Goal: Transaction & Acquisition: Purchase product/service

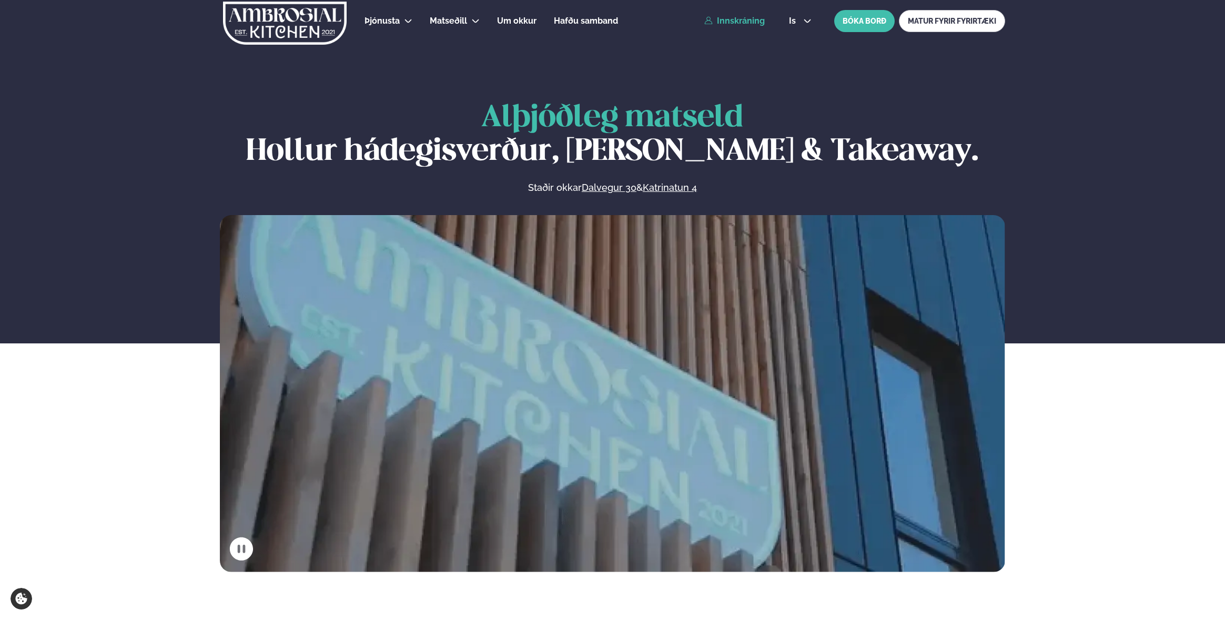
click at [747, 22] on link "Innskráning" at bounding box center [734, 20] width 60 height 9
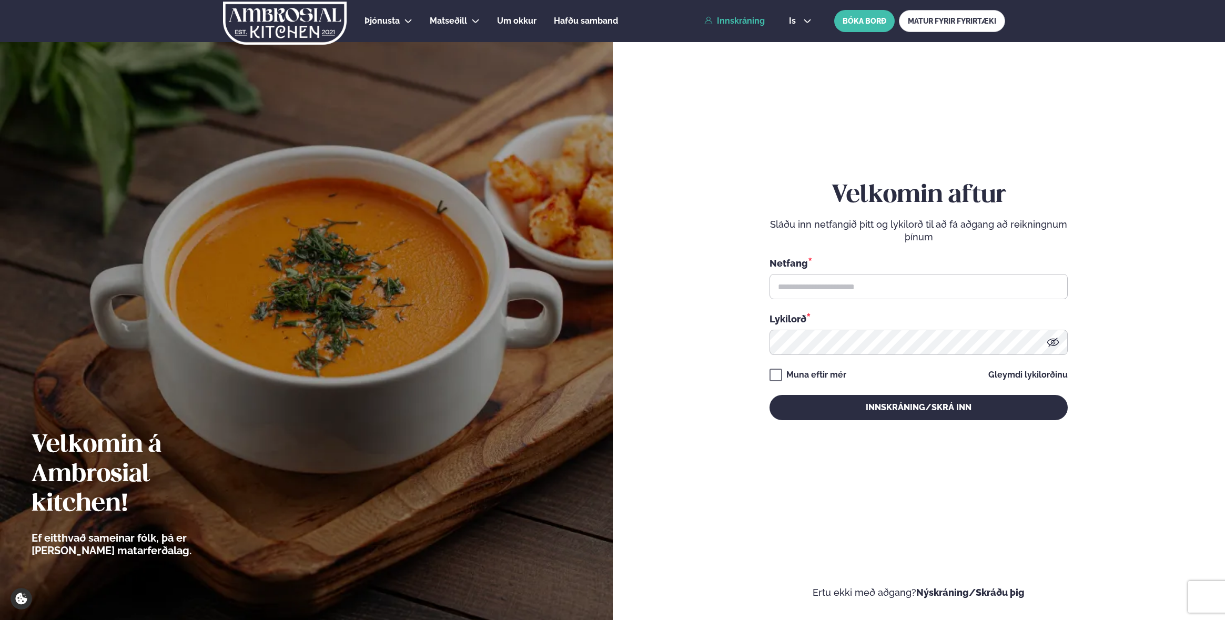
click at [852, 300] on div "Netfang * Lykilorð *" at bounding box center [918, 305] width 298 height 99
click at [829, 270] on div "Netfang *" at bounding box center [918, 277] width 298 height 43
click at [854, 296] on input "text" at bounding box center [918, 286] width 298 height 25
type input "*"
type input "**********"
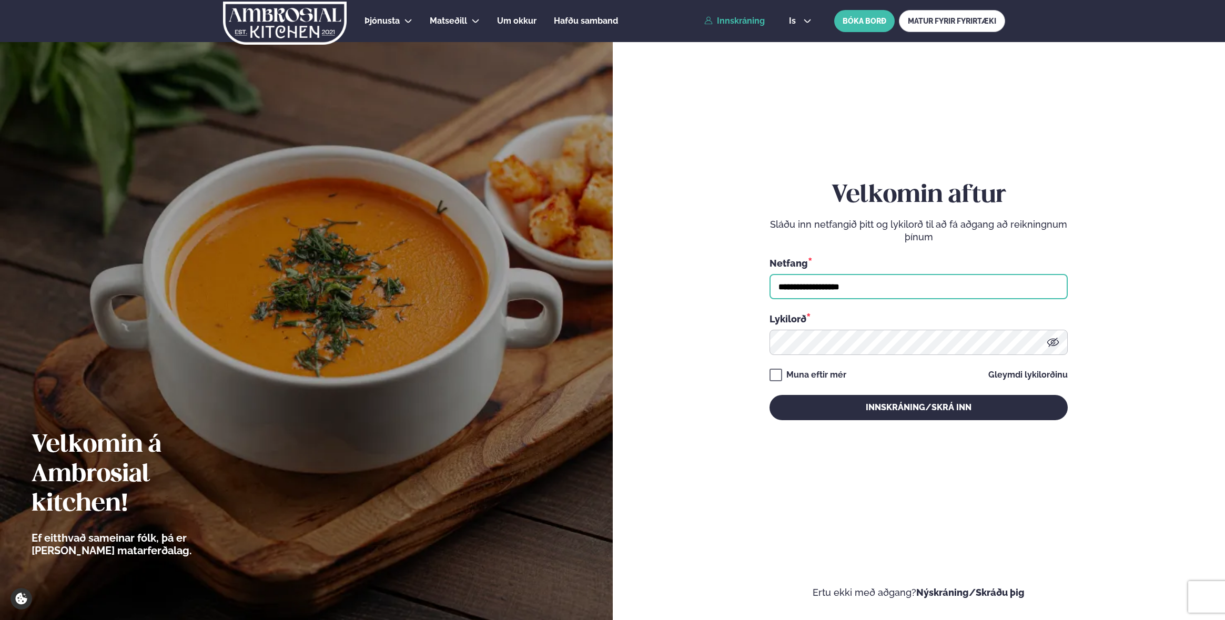
click at [894, 278] on input "**********" at bounding box center [918, 286] width 298 height 25
click at [896, 288] on input "**********" at bounding box center [918, 286] width 298 height 25
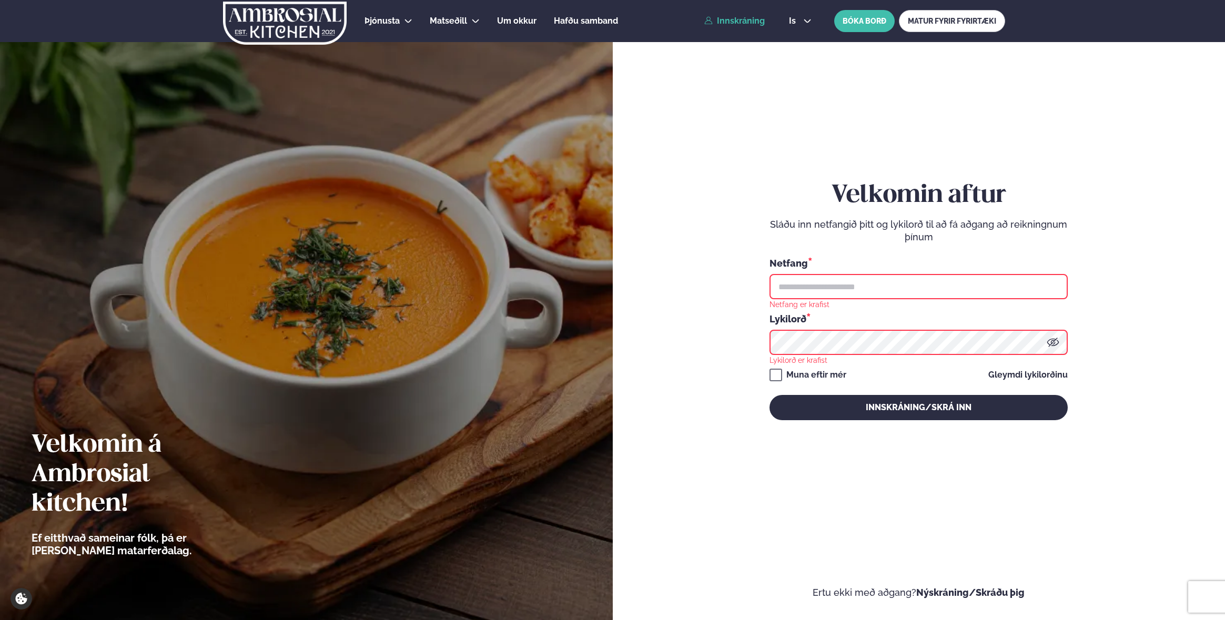
type input "**********"
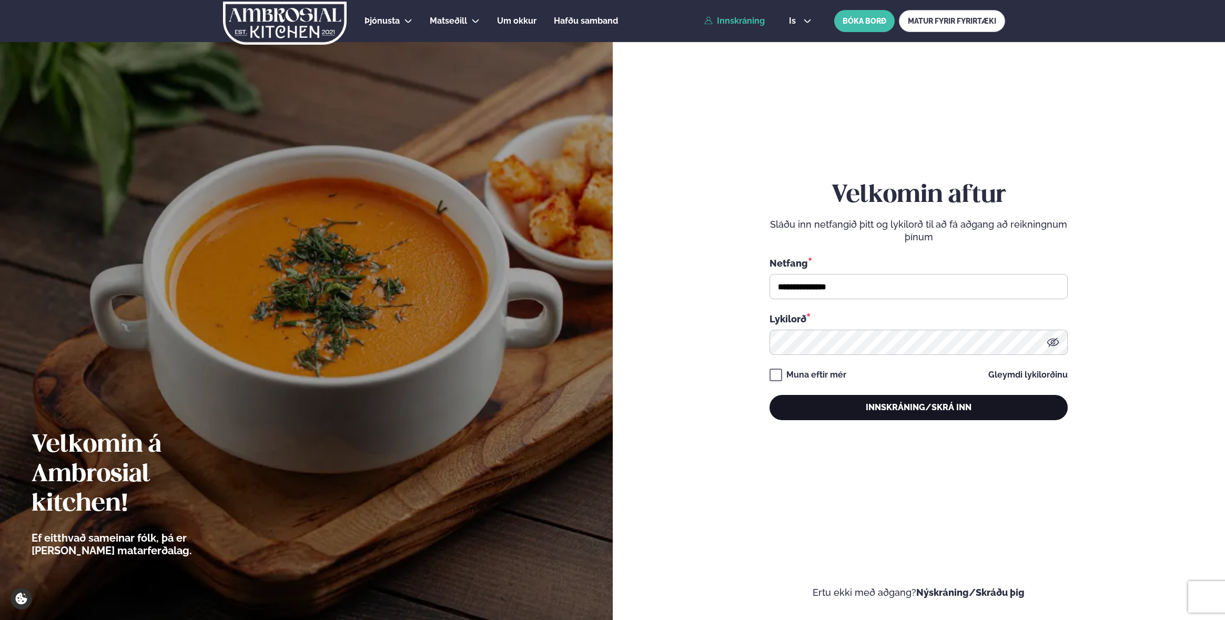
click at [932, 400] on button "Innskráning/Skrá inn" at bounding box center [918, 407] width 298 height 25
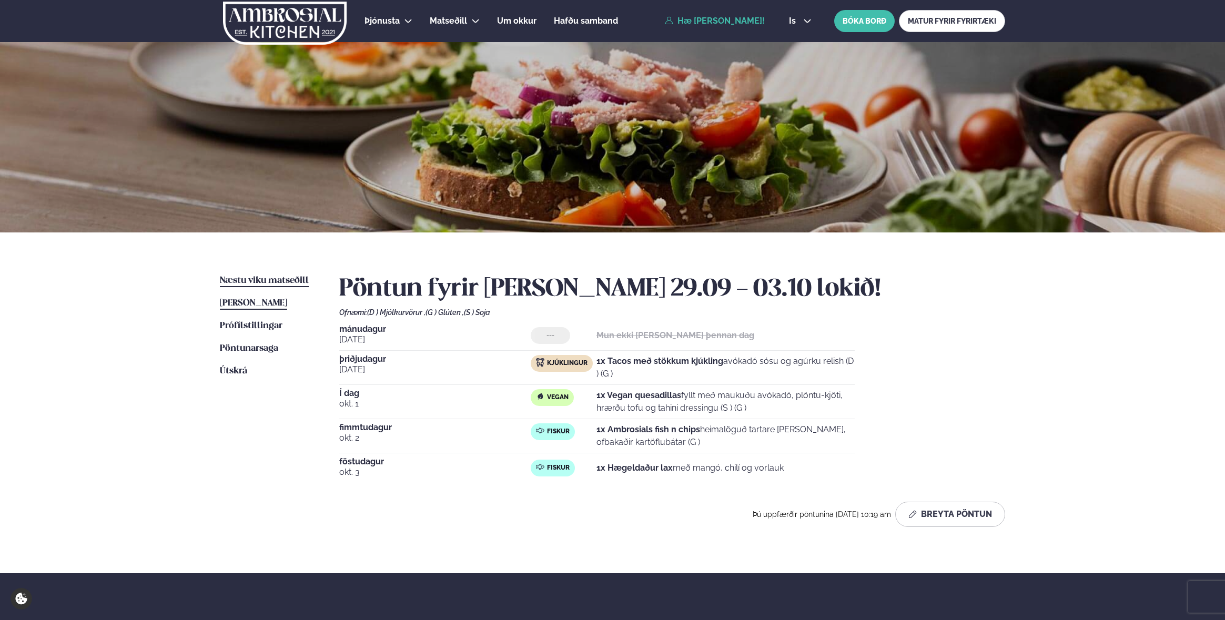
click at [289, 278] on span "Næstu viku matseðill" at bounding box center [264, 280] width 89 height 9
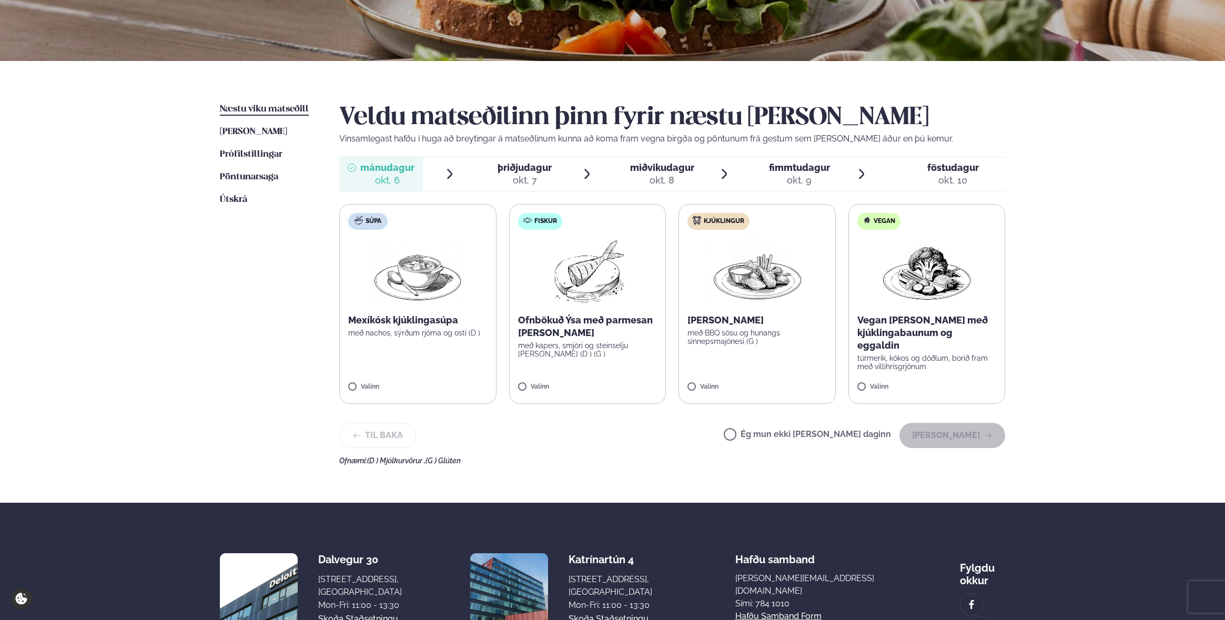
scroll to position [173, 0]
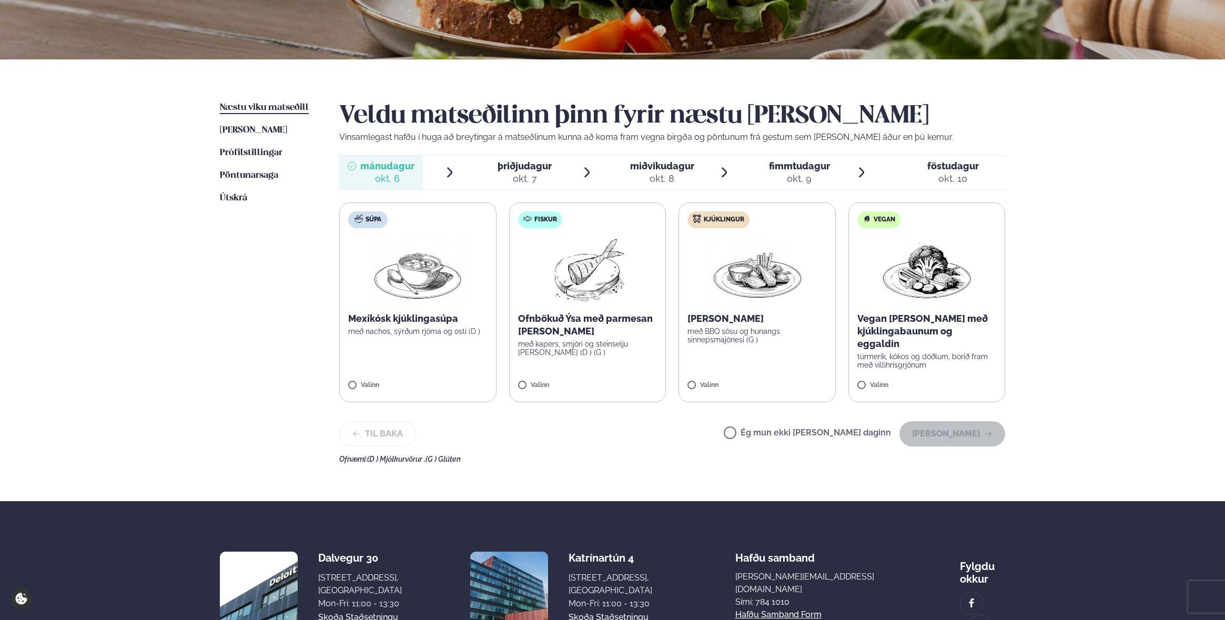
click at [848, 427] on div "Ég mun ekki [PERSON_NAME] daginn [PERSON_NAME]" at bounding box center [864, 433] width 281 height 25
click at [847, 431] on label "Ég mun ekki [PERSON_NAME] daginn" at bounding box center [807, 434] width 167 height 11
click at [952, 438] on button "[PERSON_NAME]" at bounding box center [952, 433] width 106 height 25
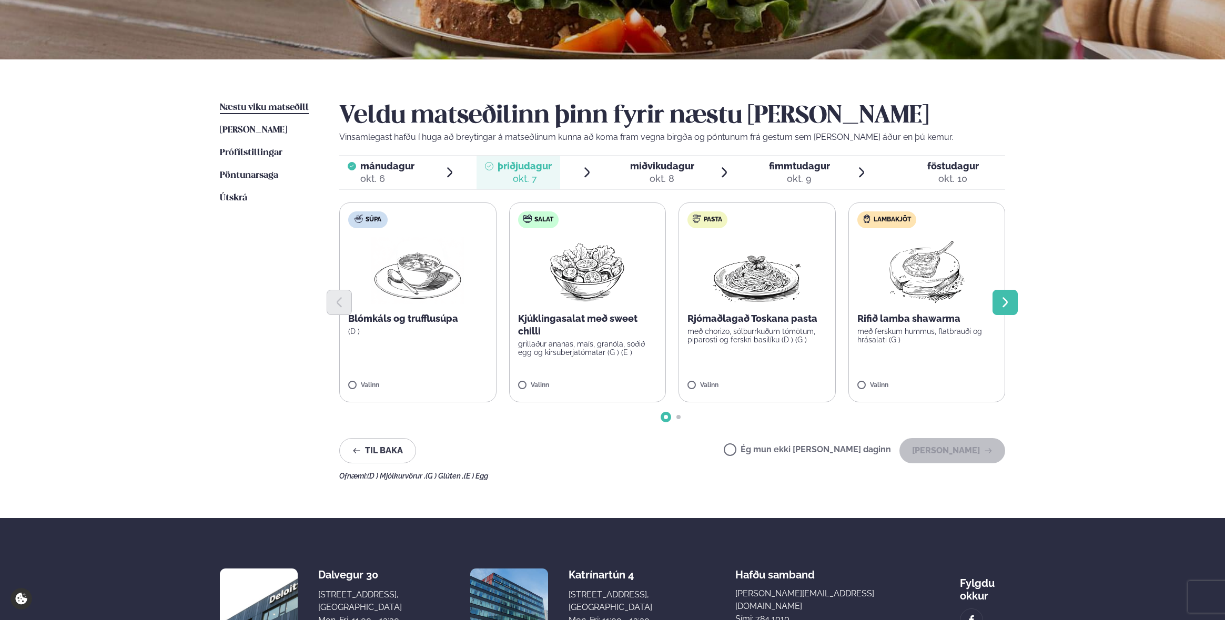
click at [1006, 304] on icon "Next slide" at bounding box center [1005, 302] width 13 height 13
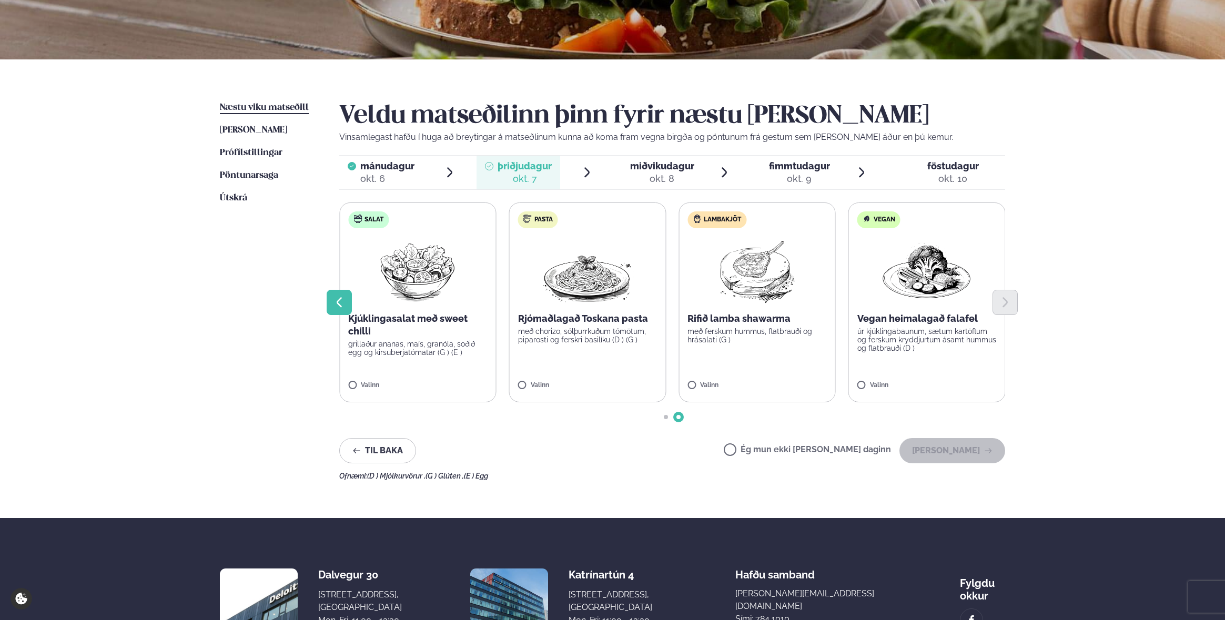
click at [340, 298] on icon "Previous slide" at bounding box center [339, 302] width 5 height 10
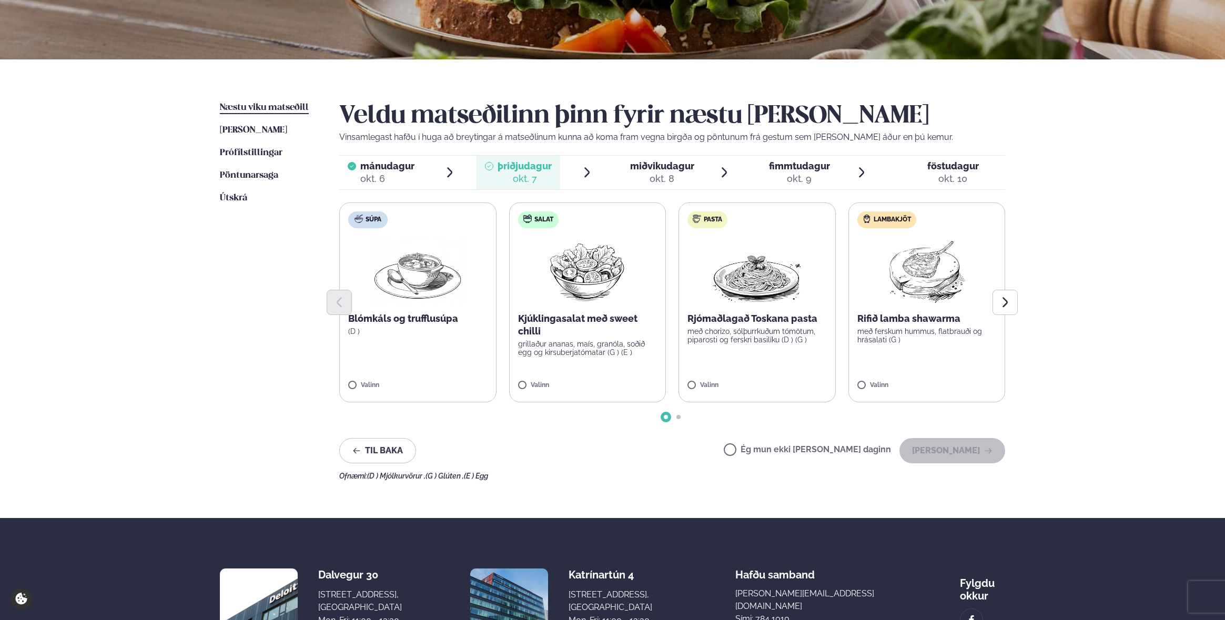
click at [615, 361] on label "Salat Kjúklingasalat með sweet chilli grillaður ananas, maís, granóla, soðið eg…" at bounding box center [587, 302] width 157 height 200
click at [963, 459] on button "[PERSON_NAME]" at bounding box center [952, 450] width 106 height 25
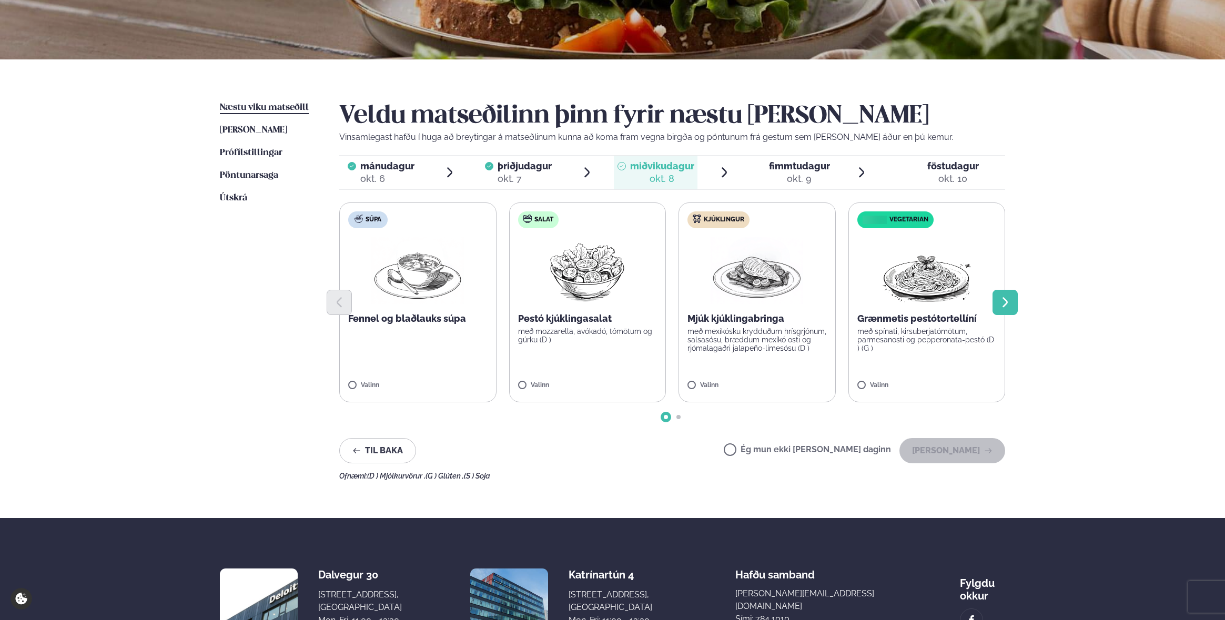
click at [1011, 310] on button "Next slide" at bounding box center [1004, 302] width 25 height 25
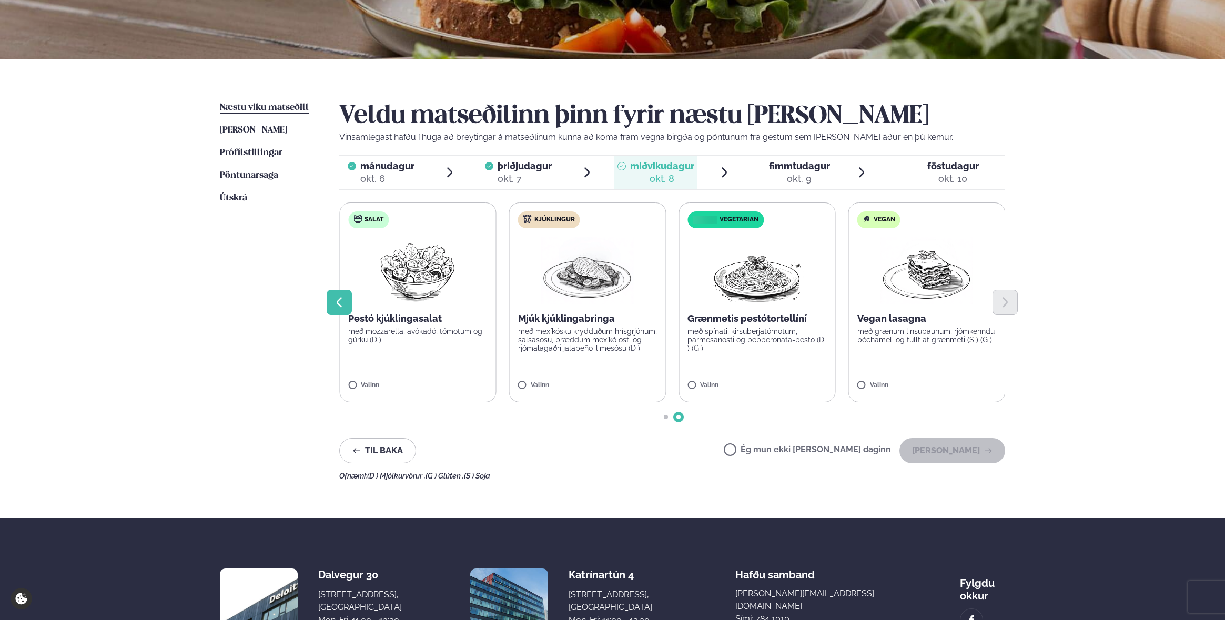
click at [350, 298] on button "Previous slide" at bounding box center [339, 302] width 25 height 25
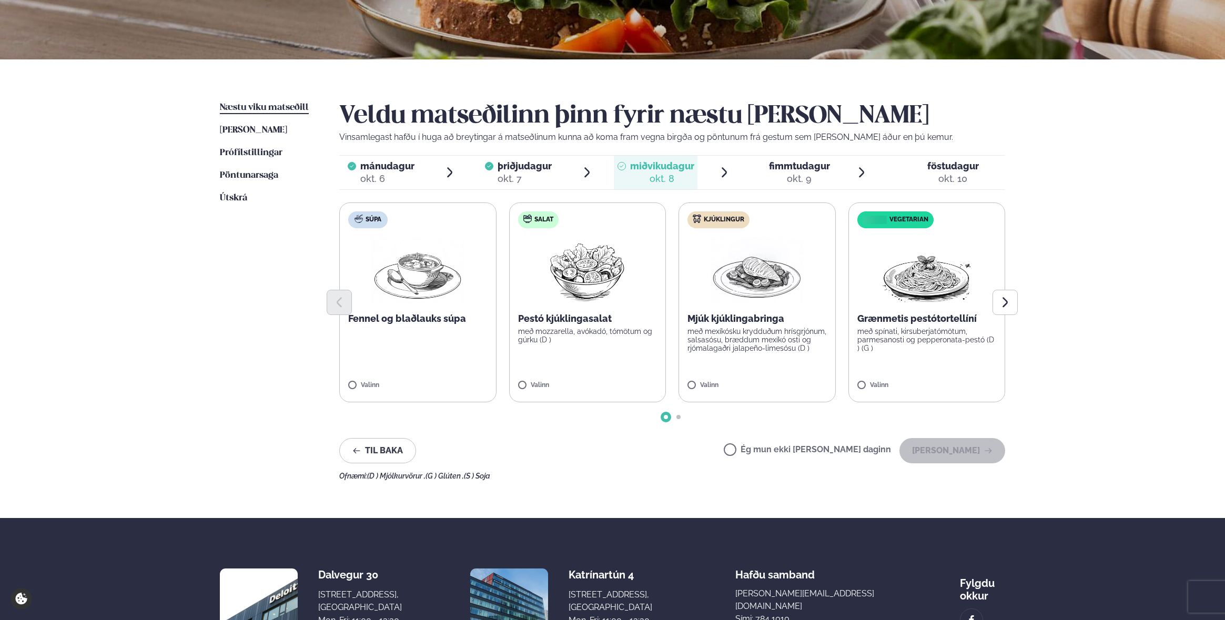
click at [852, 442] on div "Ég mun ekki [PERSON_NAME] daginn [PERSON_NAME]" at bounding box center [864, 450] width 281 height 25
click at [765, 452] on label "Ég mun ekki [PERSON_NAME] daginn" at bounding box center [807, 450] width 167 height 11
click at [946, 446] on button "[PERSON_NAME]" at bounding box center [952, 450] width 106 height 25
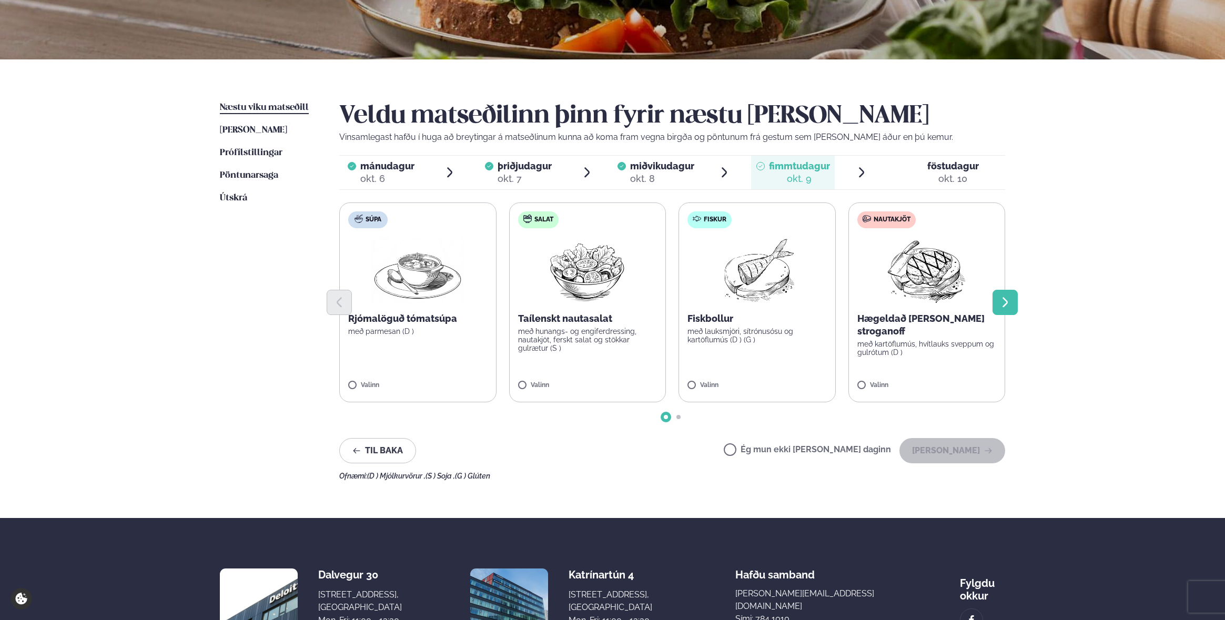
click at [1010, 310] on button "Next slide" at bounding box center [1004, 302] width 25 height 25
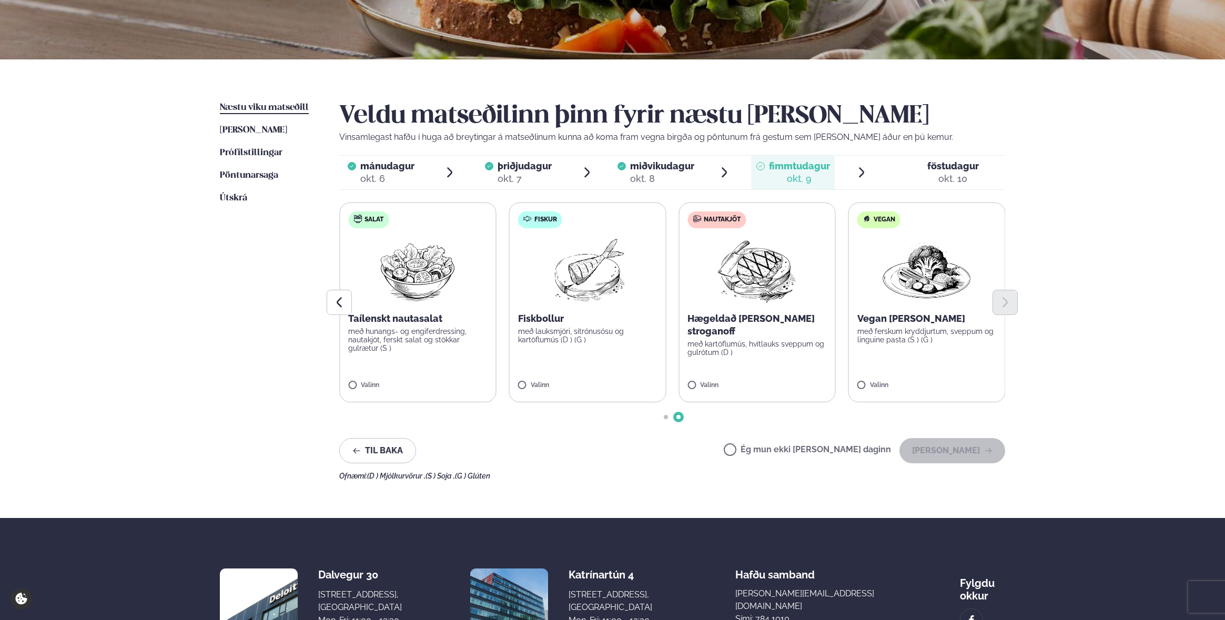
click at [624, 347] on label "Fiskur Fiskbollur með lauksmjöri, sítrónusósu og kartöflumús (D ) (G ) Valinn" at bounding box center [587, 302] width 157 height 200
click at [961, 456] on button "[PERSON_NAME]" at bounding box center [952, 450] width 106 height 25
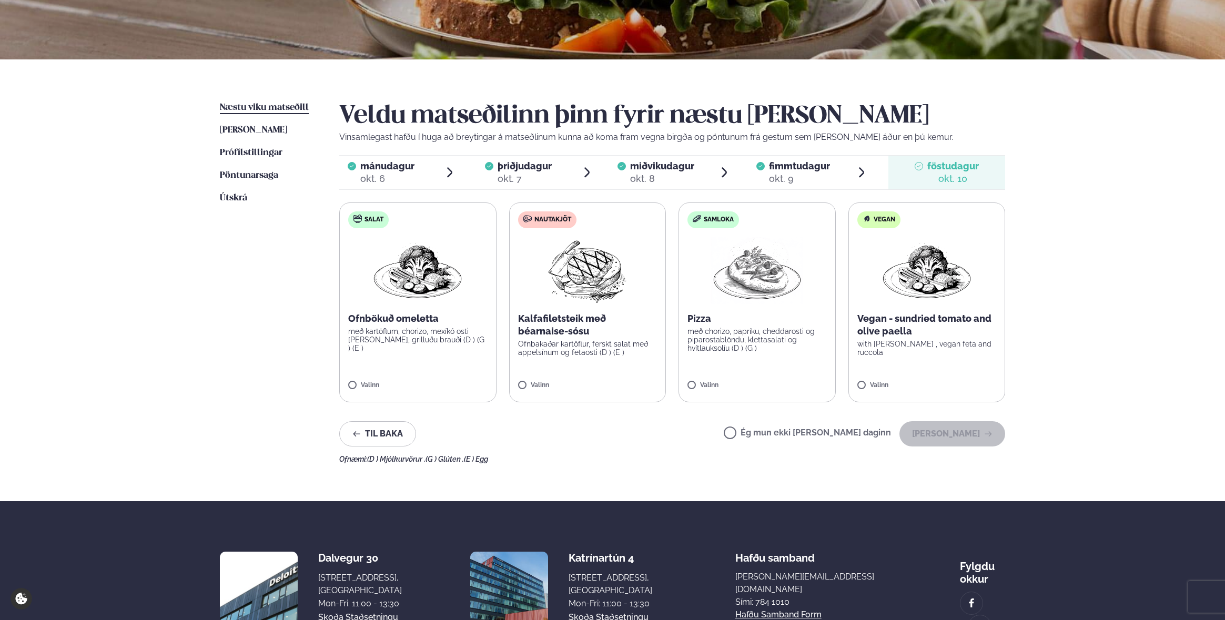
click at [610, 333] on p "Kalfafiletsteik með béarnaise-sósu" at bounding box center [587, 324] width 139 height 25
click at [931, 432] on button "[PERSON_NAME]" at bounding box center [952, 433] width 106 height 25
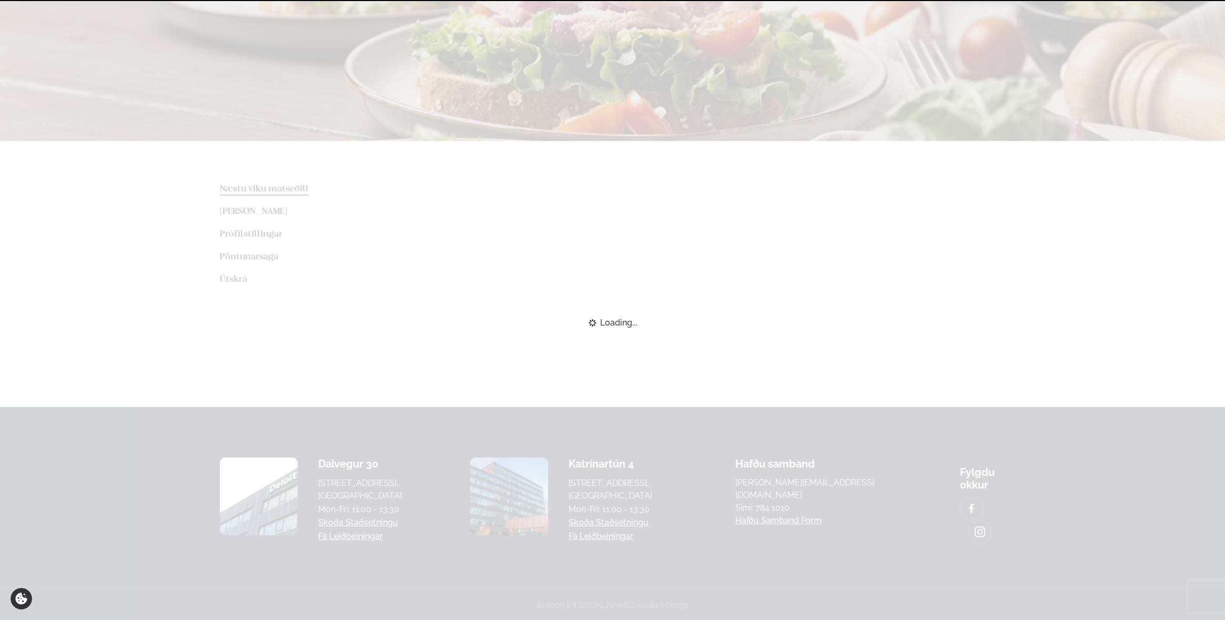
scroll to position [162, 0]
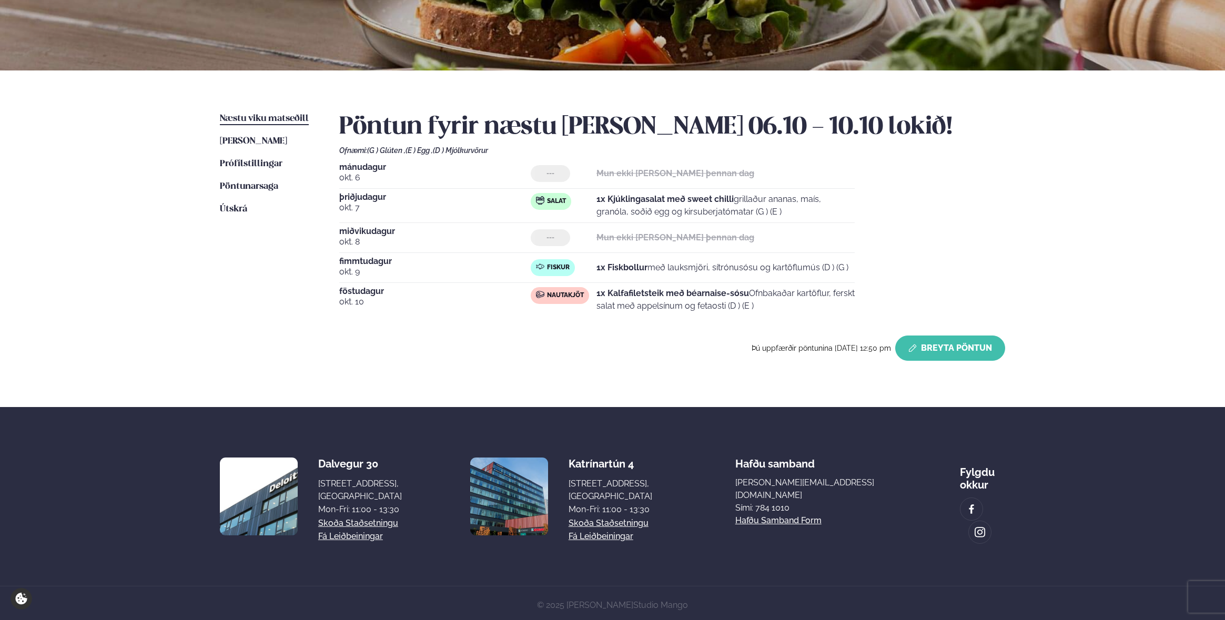
click at [962, 348] on button "Breyta Pöntun" at bounding box center [950, 347] width 110 height 25
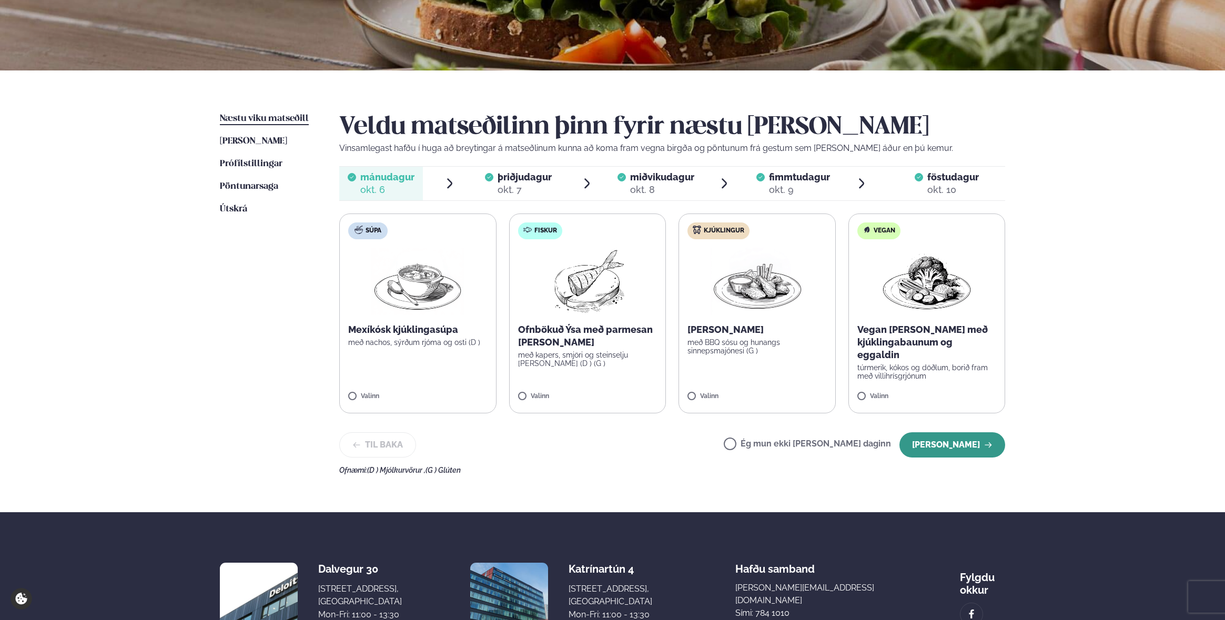
click at [998, 445] on button "[PERSON_NAME]" at bounding box center [952, 444] width 106 height 25
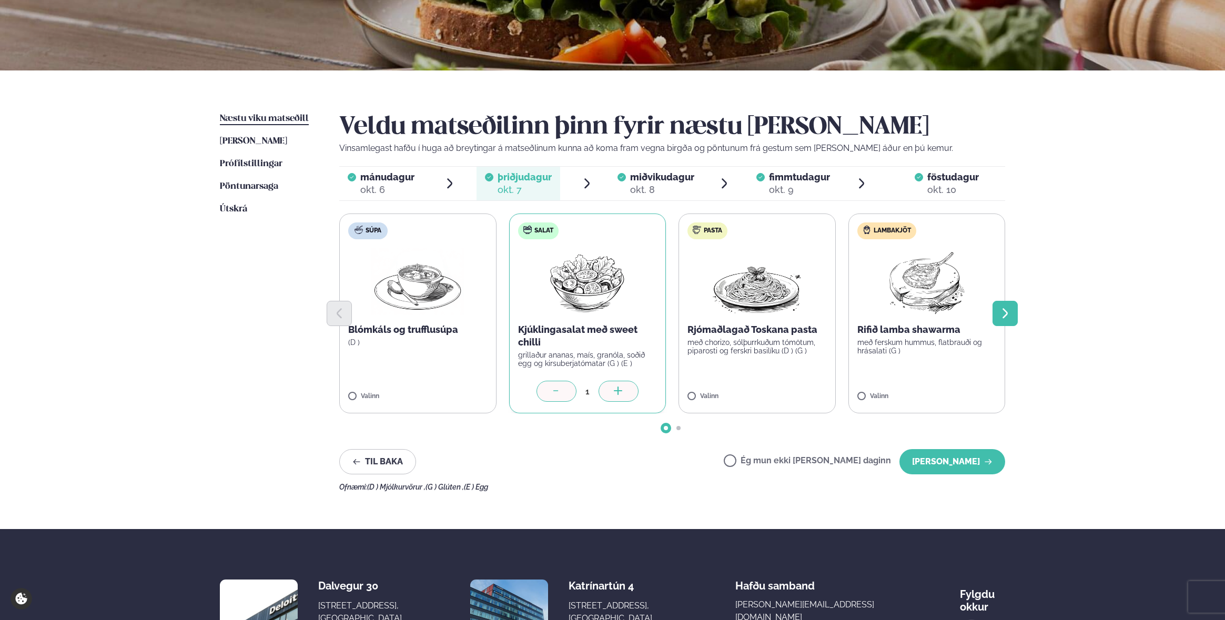
click at [999, 305] on button "Next slide" at bounding box center [1004, 313] width 25 height 25
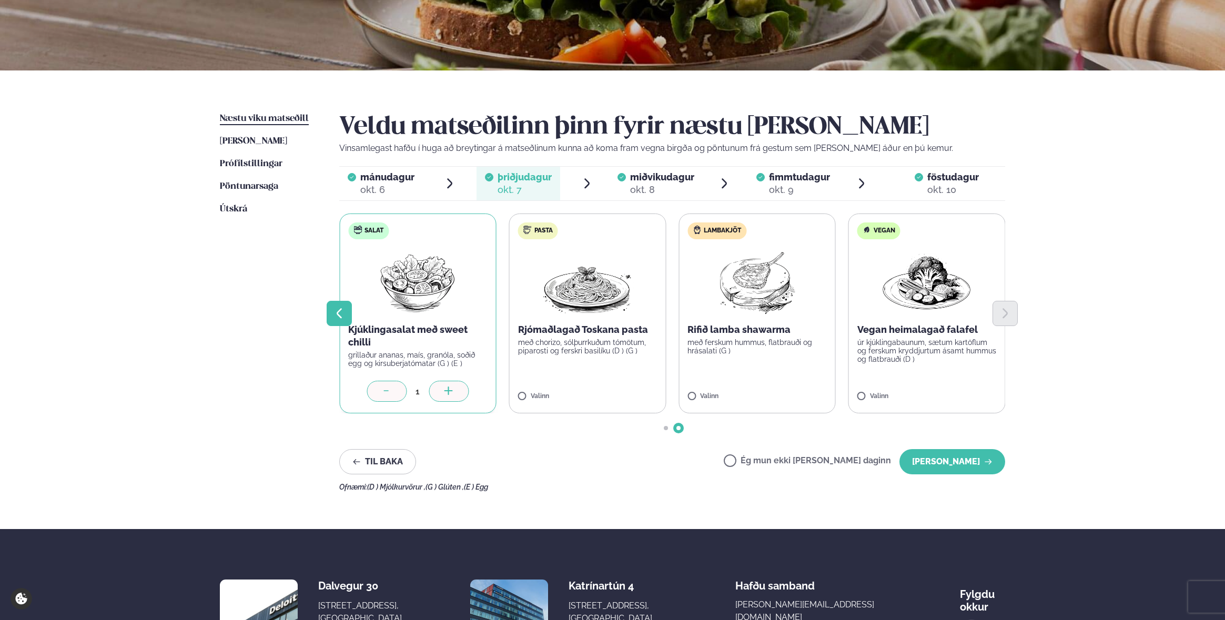
click at [344, 313] on icon "Previous slide" at bounding box center [339, 313] width 13 height 13
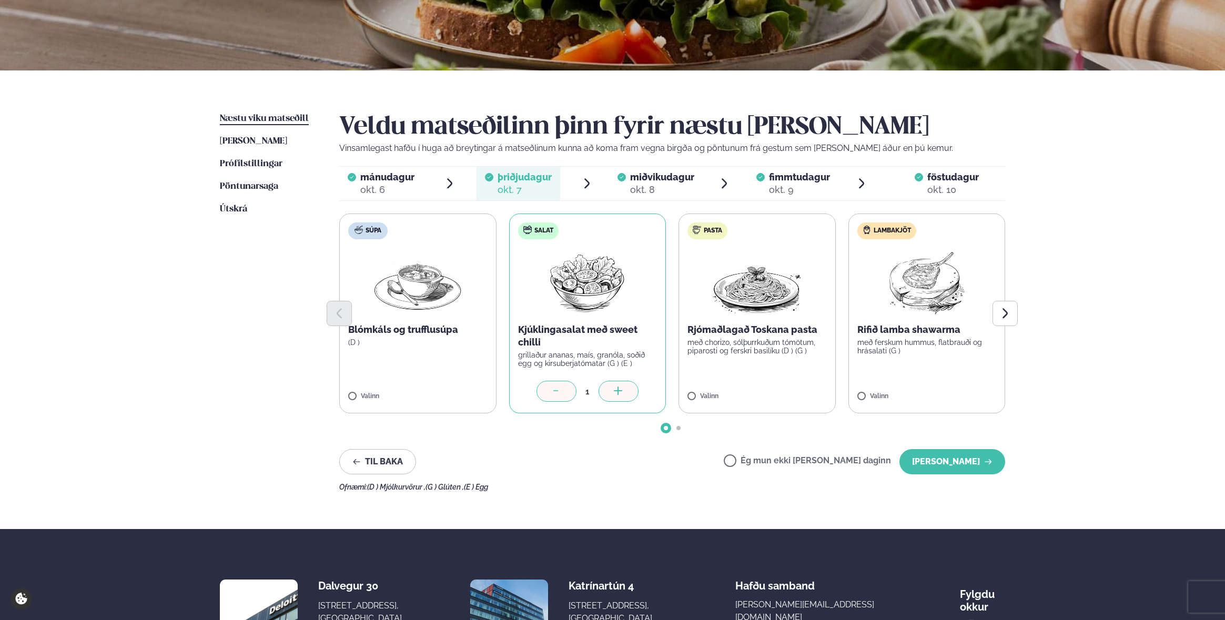
click at [672, 191] on div "okt. 8" at bounding box center [662, 190] width 64 height 13
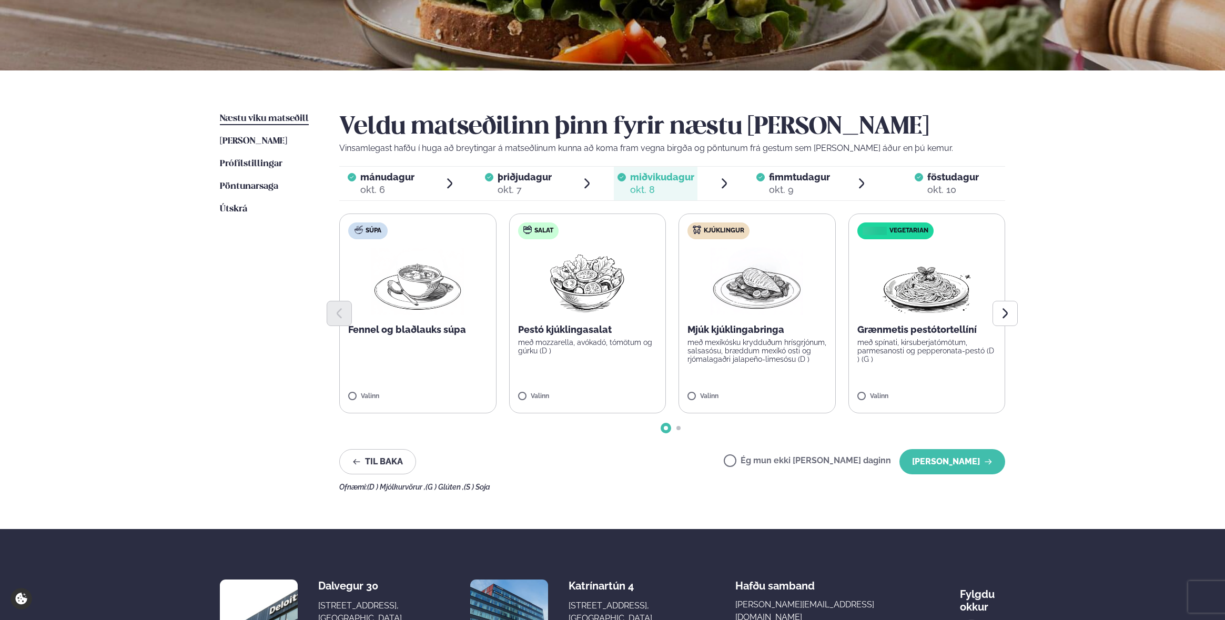
click at [759, 370] on label "Kjúklingur Mjúk kjúklingabringa með mexíkósku krydduðum hrísgrjónum, salsasósu,…" at bounding box center [756, 313] width 157 height 200
click at [374, 187] on div "okt. 6" at bounding box center [387, 190] width 54 height 13
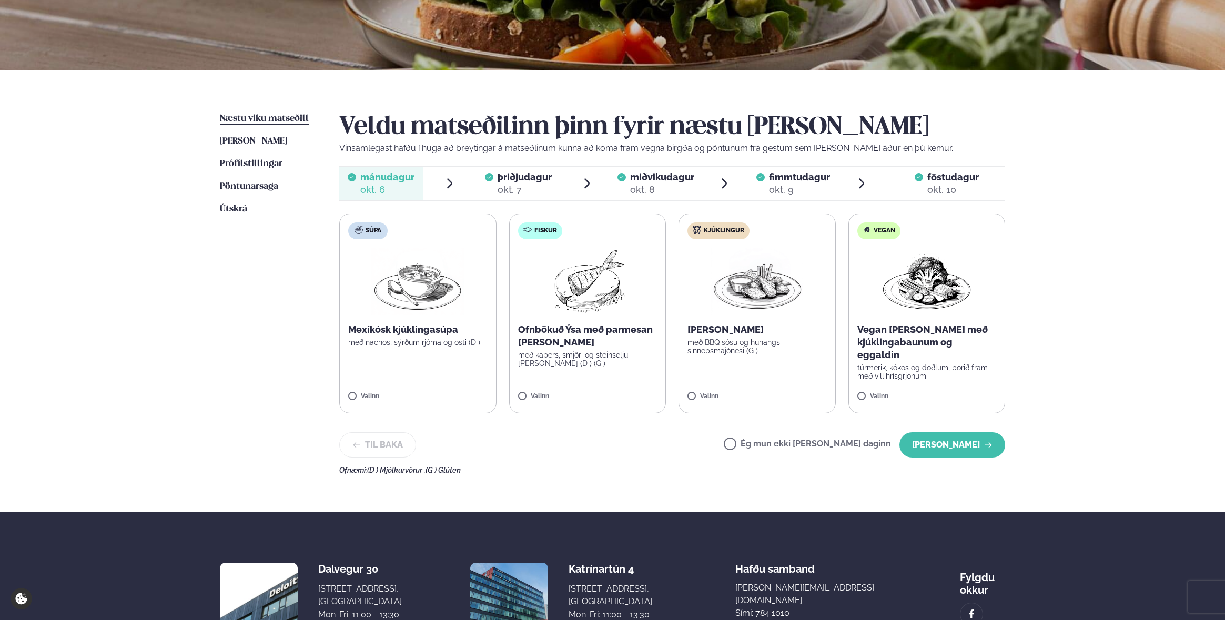
click at [433, 119] on h2 "Veldu matseðilinn þinn fyrir næstu [PERSON_NAME]" at bounding box center [672, 127] width 666 height 29
click at [273, 121] on span "Næstu viku matseðill" at bounding box center [264, 118] width 89 height 9
click at [926, 448] on button "[PERSON_NAME]" at bounding box center [952, 444] width 106 height 25
